Goal: Check status: Check status

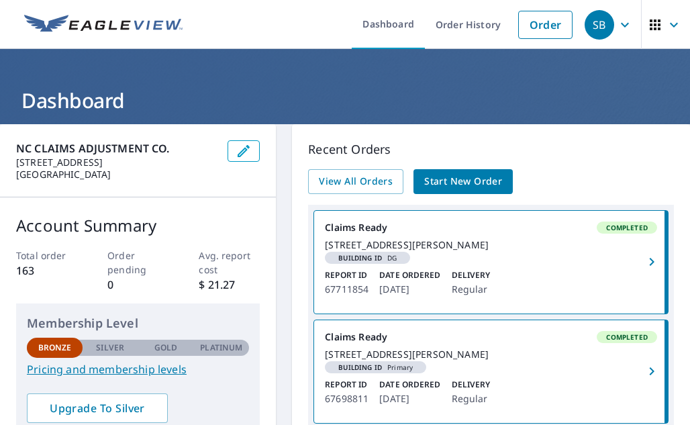
click at [456, 178] on span "Start New Order" at bounding box center [463, 181] width 78 height 17
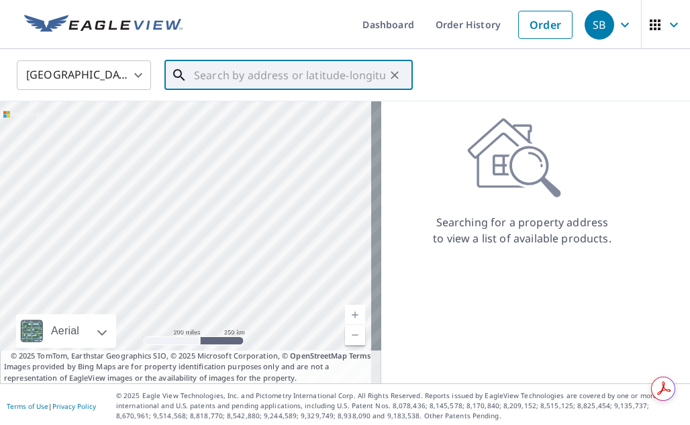
click at [195, 81] on input "text" at bounding box center [289, 75] width 191 height 38
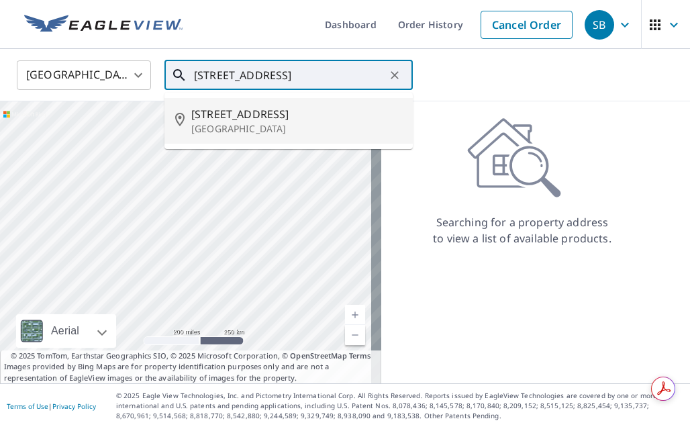
click at [294, 120] on span "[STREET_ADDRESS]" at bounding box center [296, 114] width 211 height 16
type input "[STREET_ADDRESS][PERSON_NAME]"
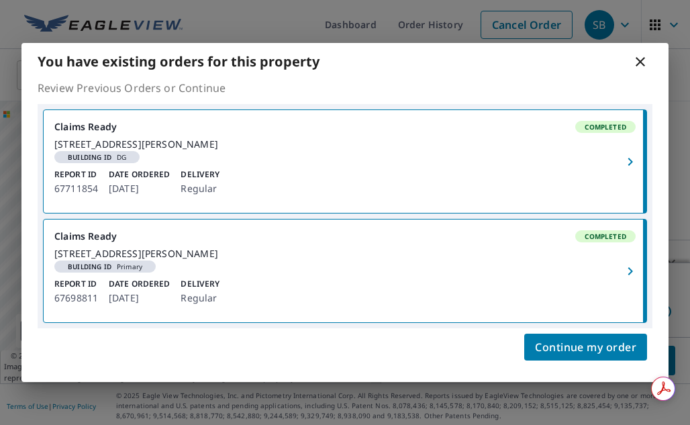
click at [134, 155] on span "Building ID DG" at bounding box center [97, 157] width 75 height 7
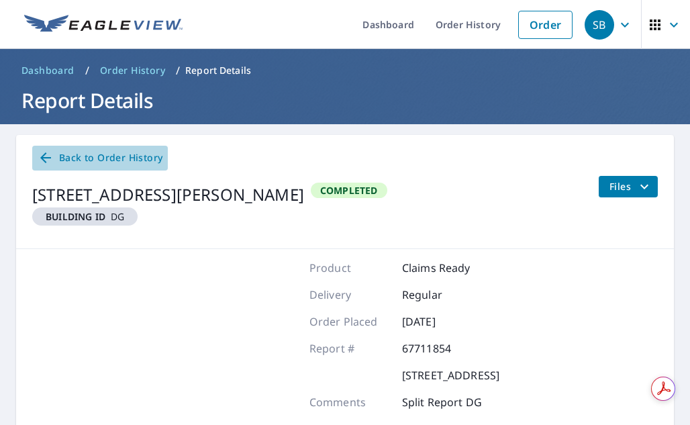
click at [134, 155] on span "Back to Order History" at bounding box center [100, 158] width 125 height 17
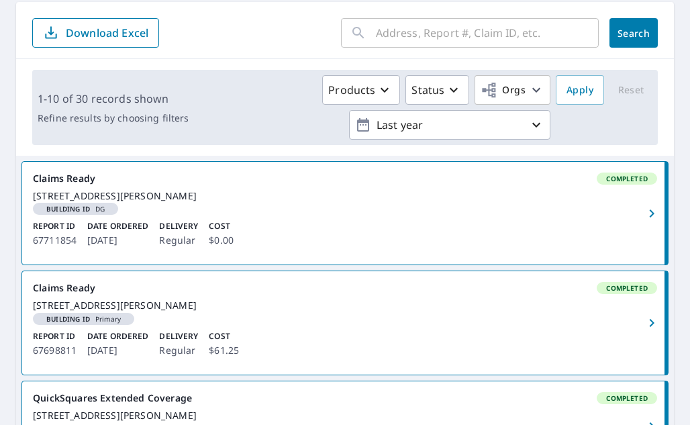
scroll to position [67, 0]
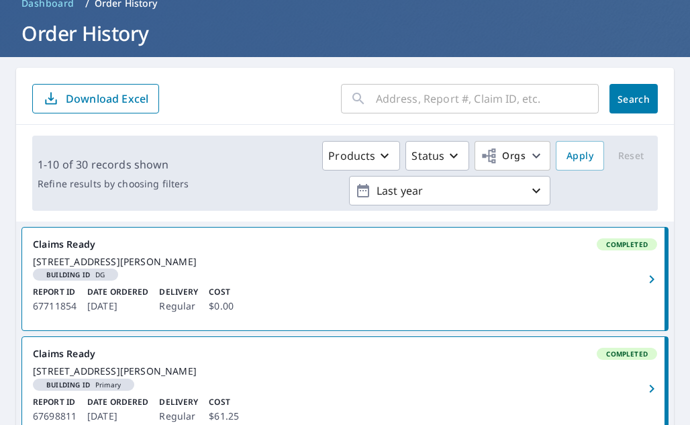
click at [199, 268] on div "[STREET_ADDRESS][PERSON_NAME]" at bounding box center [345, 262] width 624 height 12
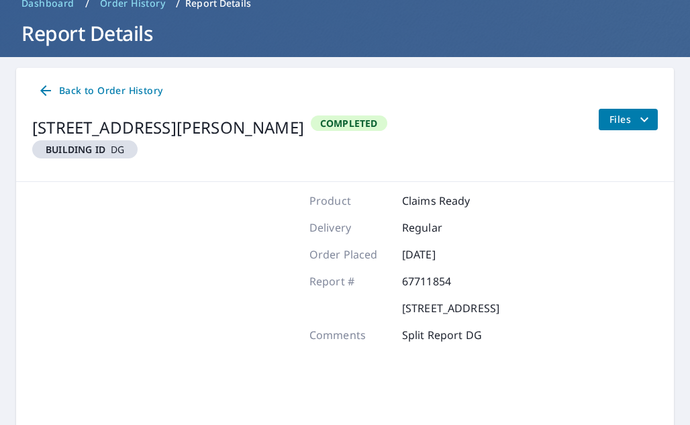
click at [200, 269] on div at bounding box center [157, 361] width 250 height 336
